Goal: Task Accomplishment & Management: Complete application form

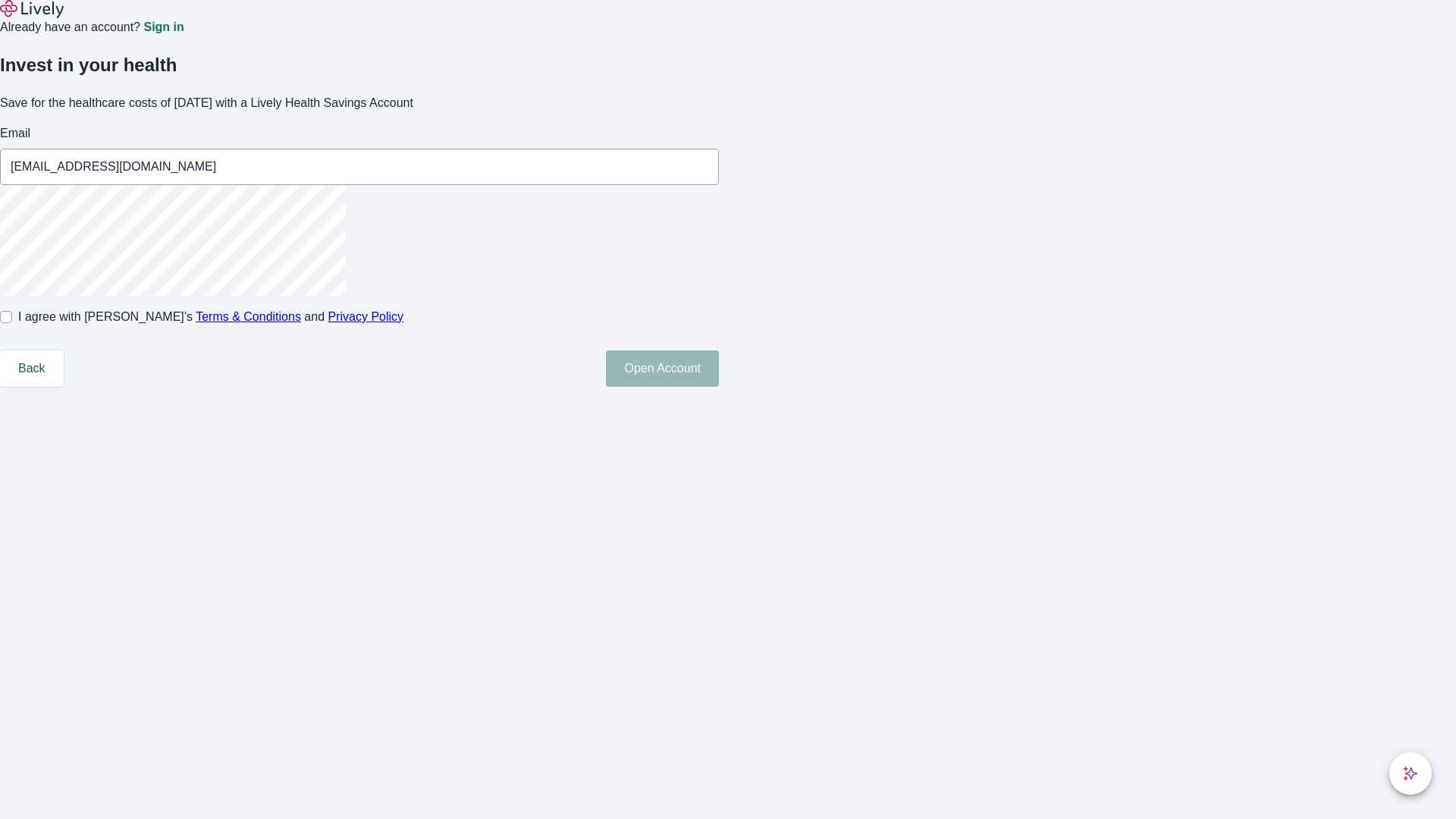
click at [12, 323] on input "I agree with Lively’s Terms & Conditions and Privacy Policy" at bounding box center [6, 318] width 12 height 12
checkbox input "true"
click at [719, 387] on button "Open Account" at bounding box center [663, 368] width 113 height 36
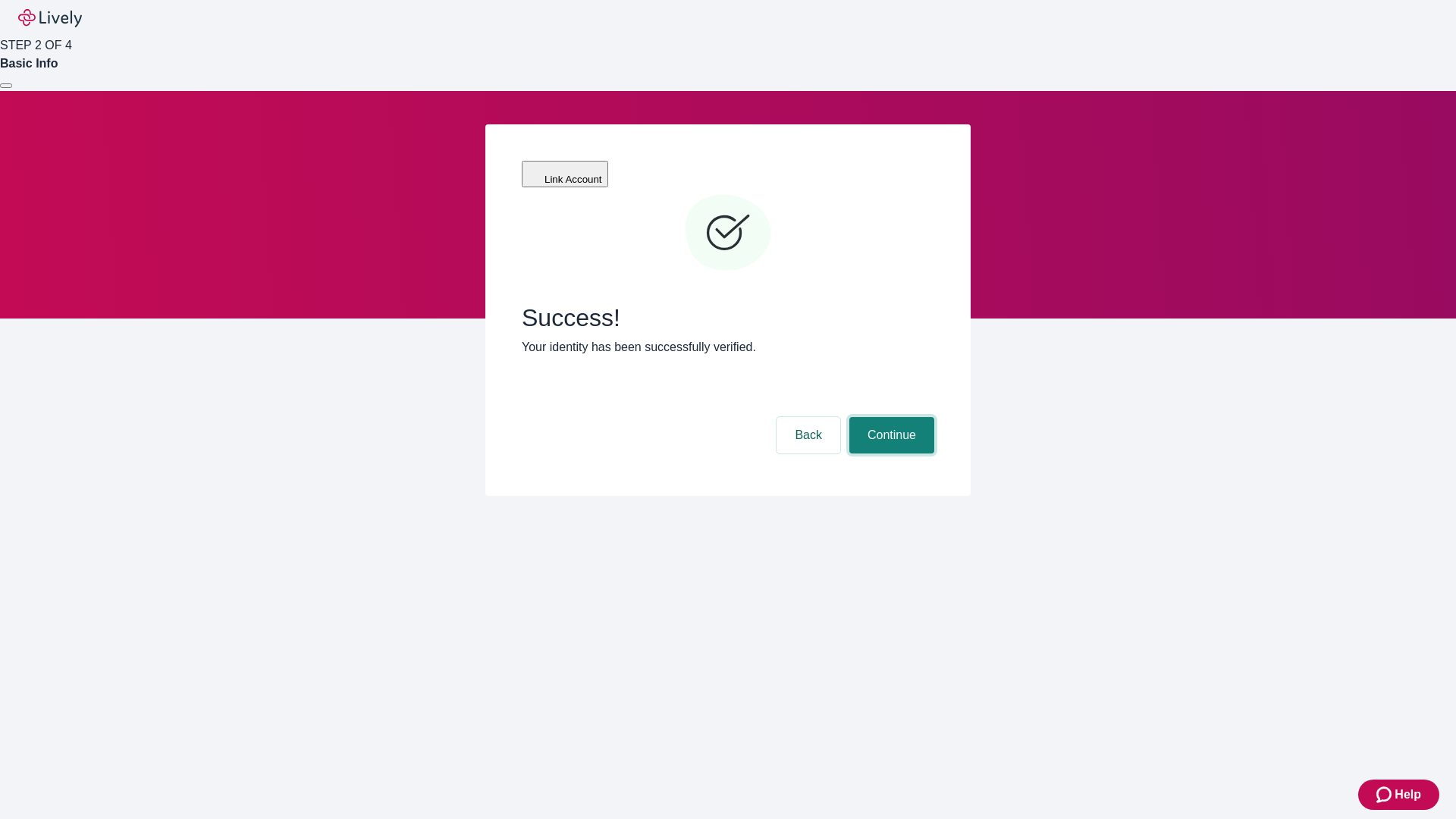
click at [890, 417] on button "Continue" at bounding box center [892, 435] width 85 height 36
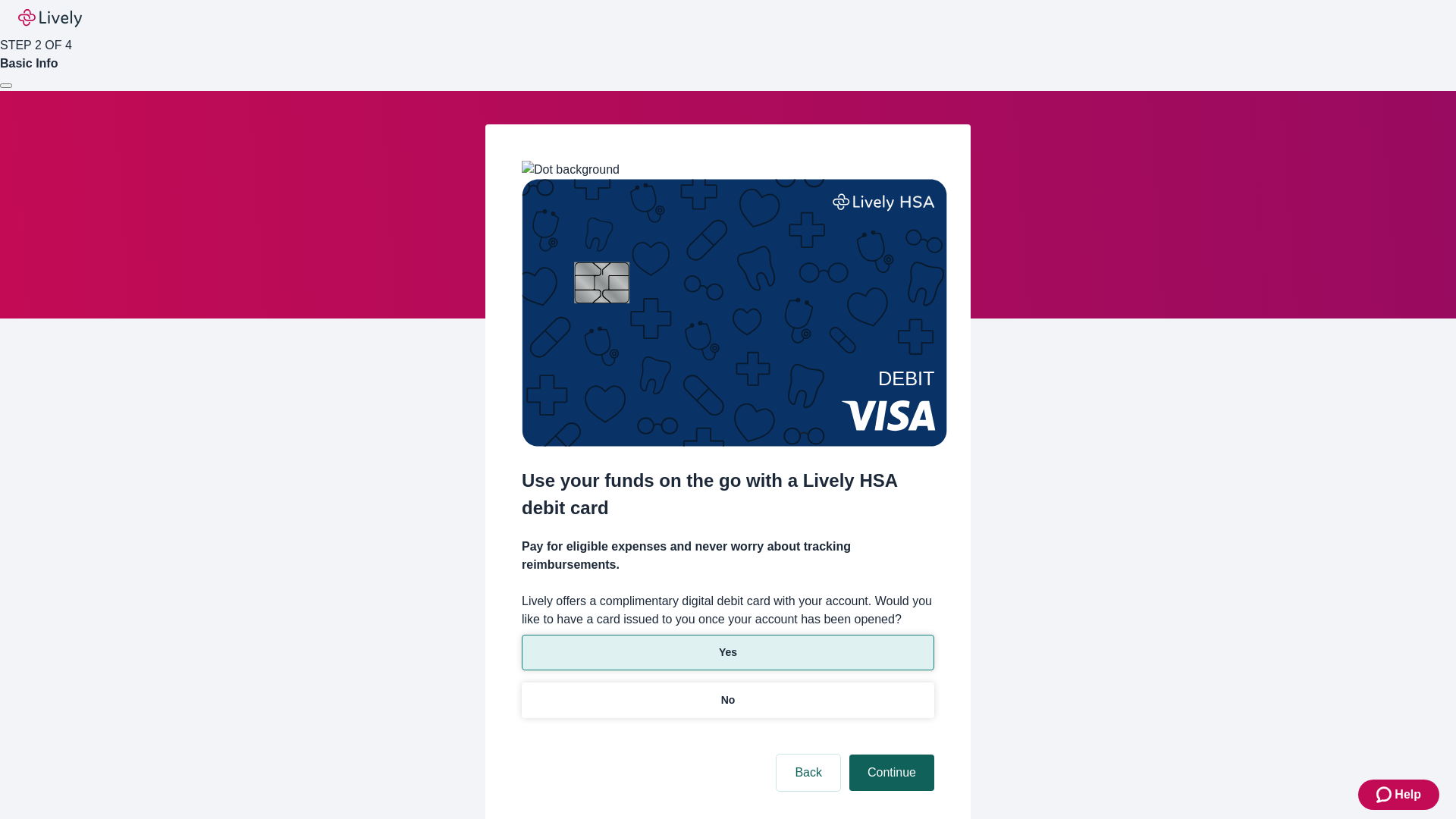
click at [727, 693] on p "No" at bounding box center [728, 700] width 14 height 16
click at [890, 754] on button "Continue" at bounding box center [892, 772] width 85 height 36
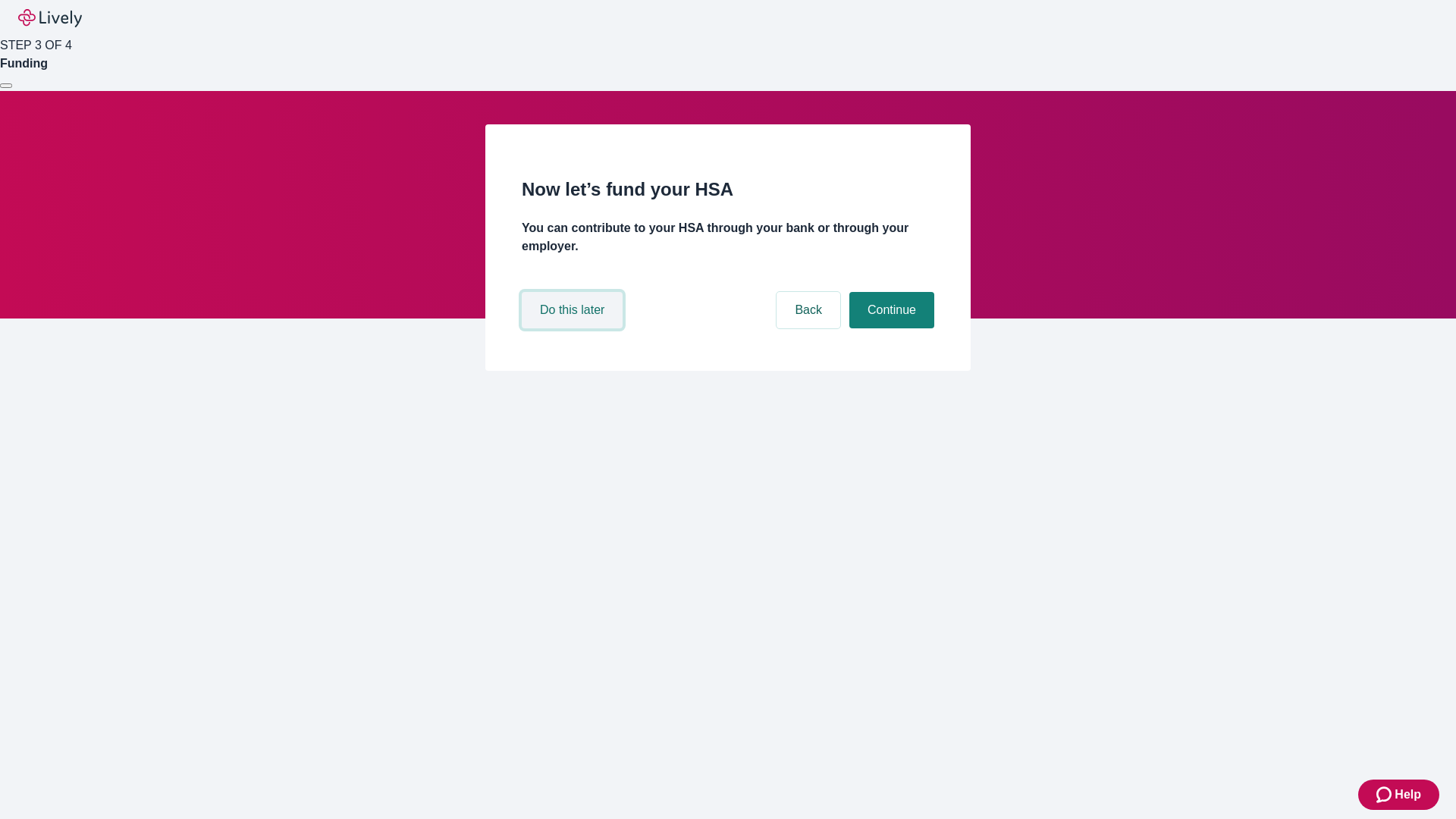
click at [574, 328] on button "Do this later" at bounding box center [572, 310] width 101 height 36
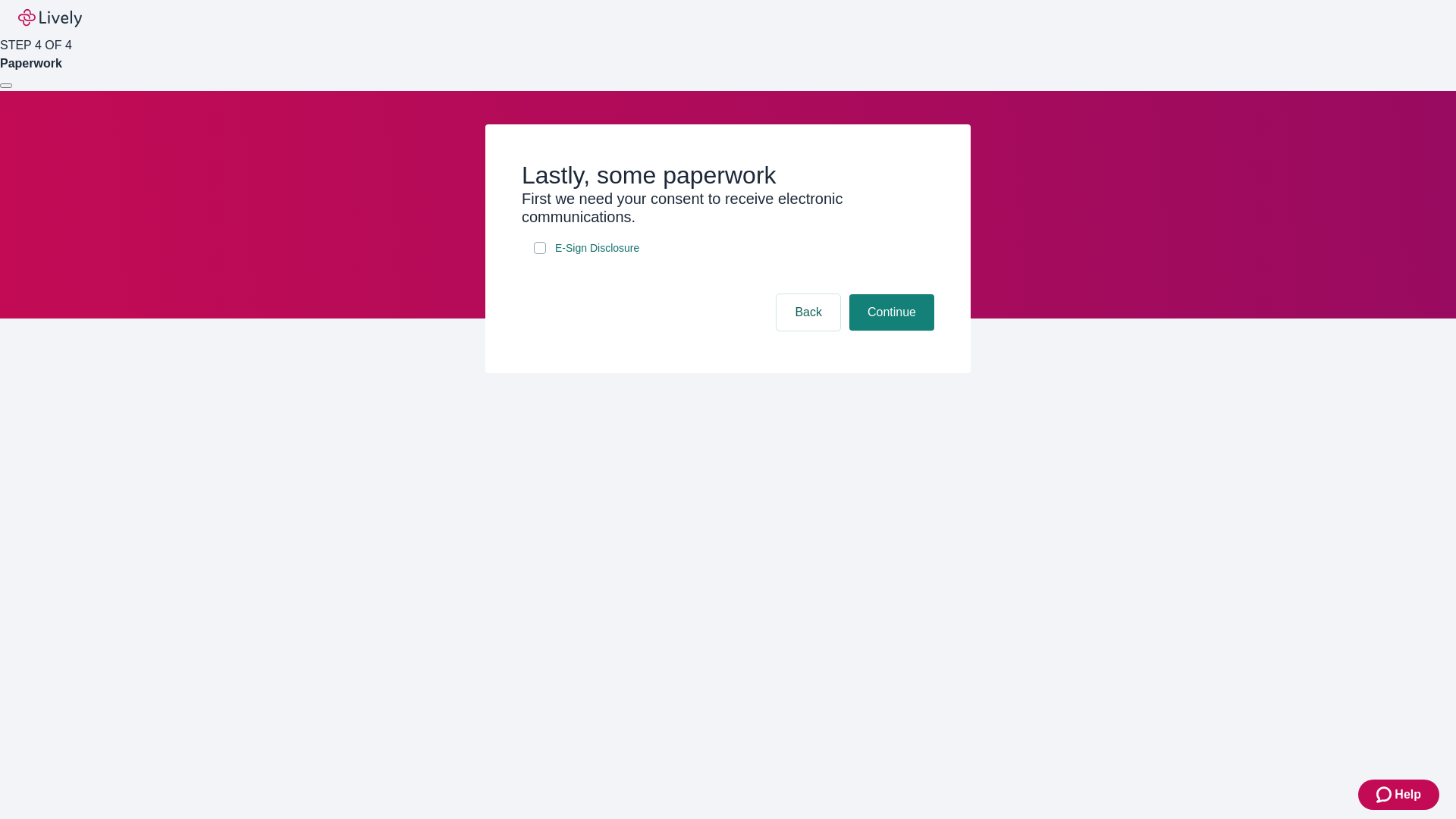
click at [540, 254] on input "E-Sign Disclosure" at bounding box center [540, 248] width 12 height 12
checkbox input "true"
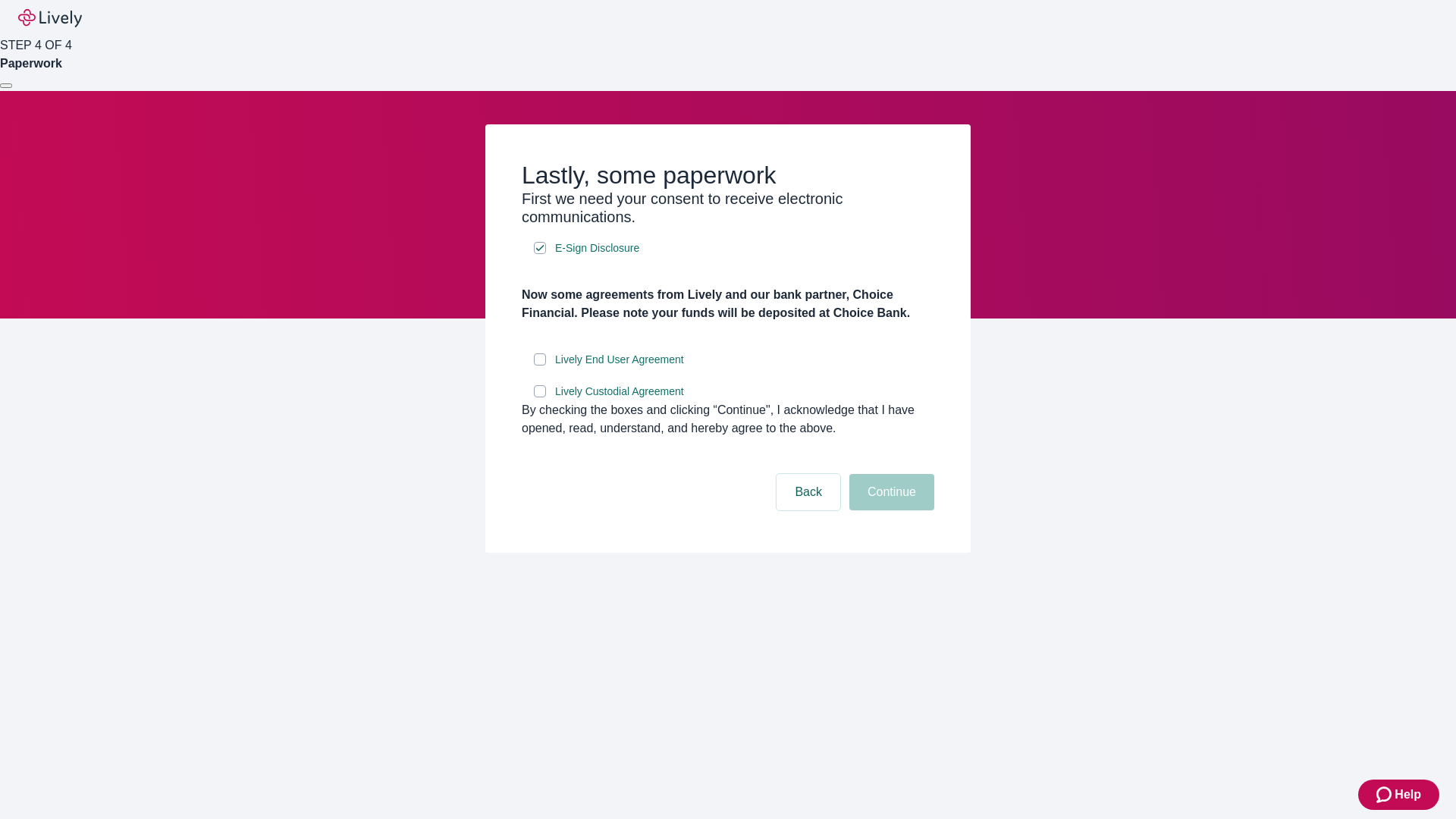
click at [540, 365] on input "Lively End User Agreement" at bounding box center [540, 360] width 12 height 12
checkbox input "true"
click at [540, 397] on input "Lively Custodial Agreement" at bounding box center [540, 392] width 12 height 12
checkbox input "true"
click at [890, 510] on button "Continue" at bounding box center [892, 492] width 85 height 36
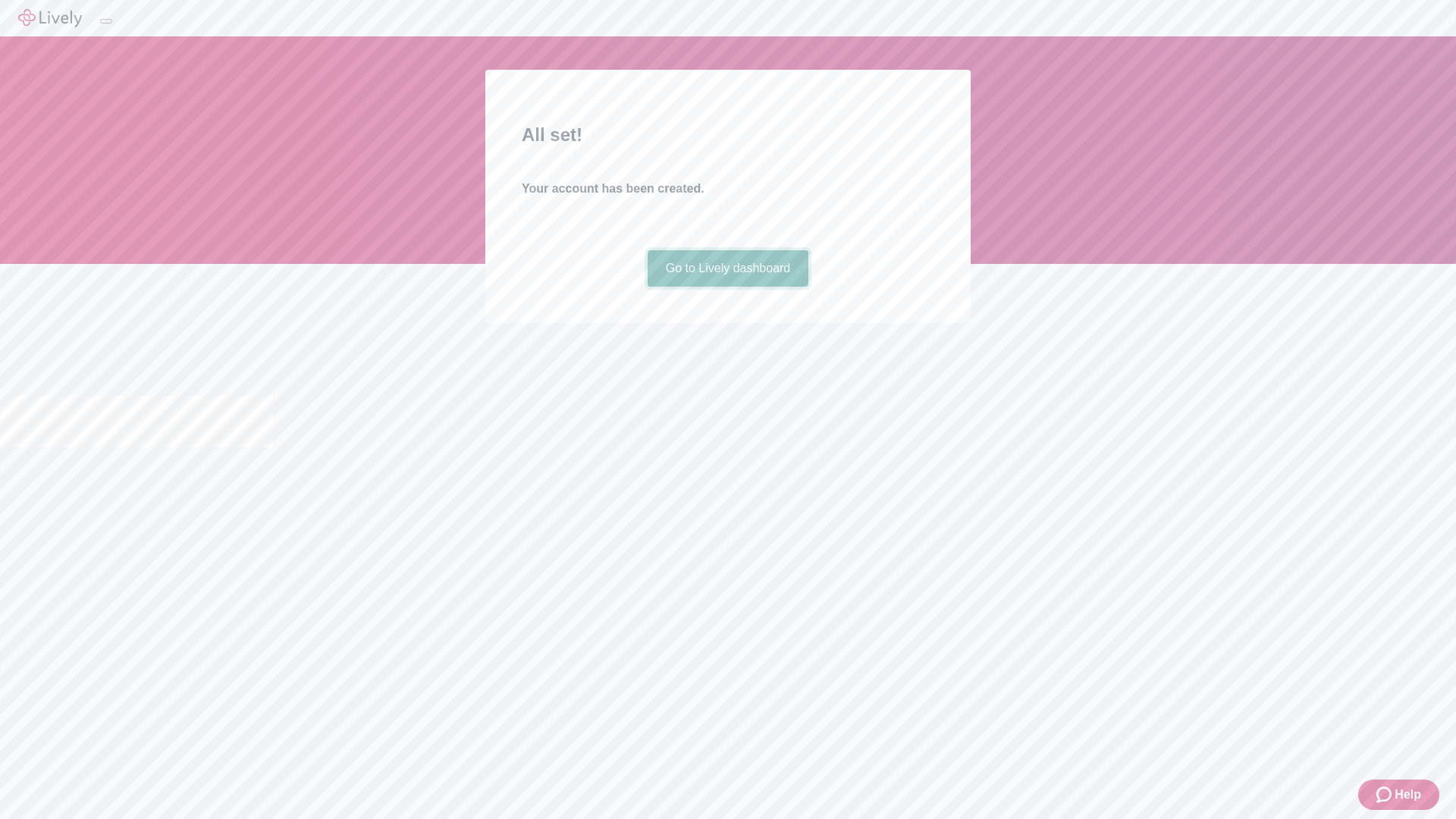
click at [727, 287] on link "Go to Lively dashboard" at bounding box center [728, 268] width 162 height 36
